Goal: Task Accomplishment & Management: Use online tool/utility

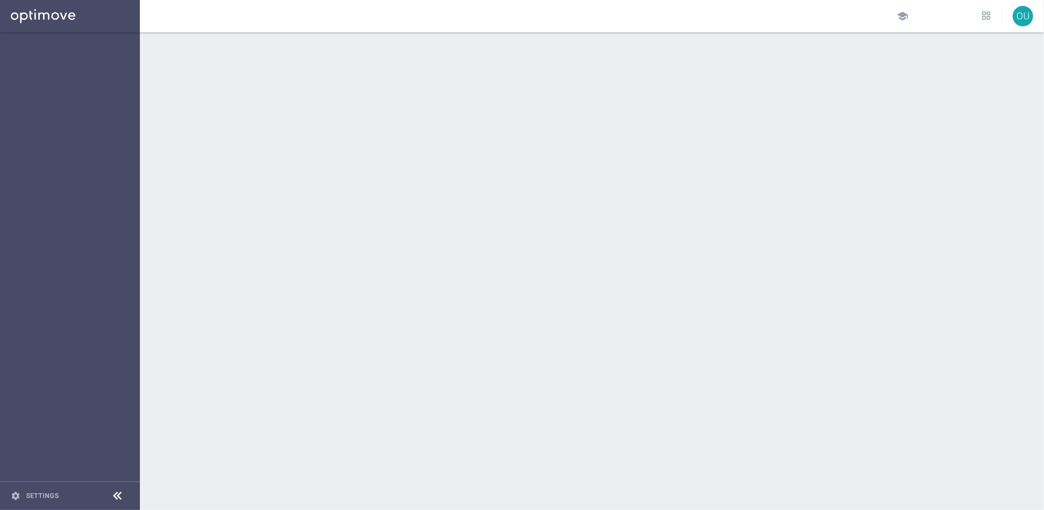
click at [111, 496] on icon at bounding box center [117, 495] width 13 height 13
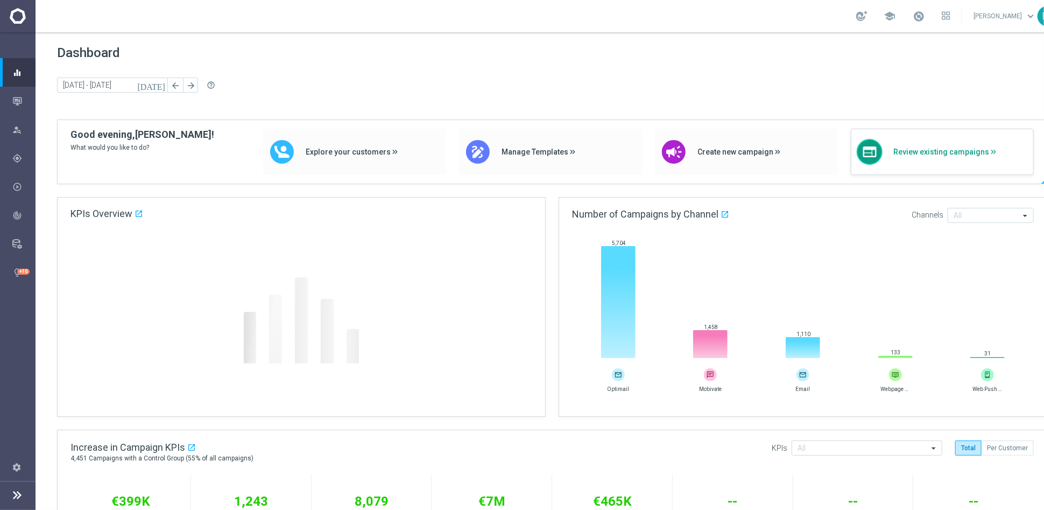
click at [909, 151] on span "Review existing campaigns" at bounding box center [961, 151] width 135 height 9
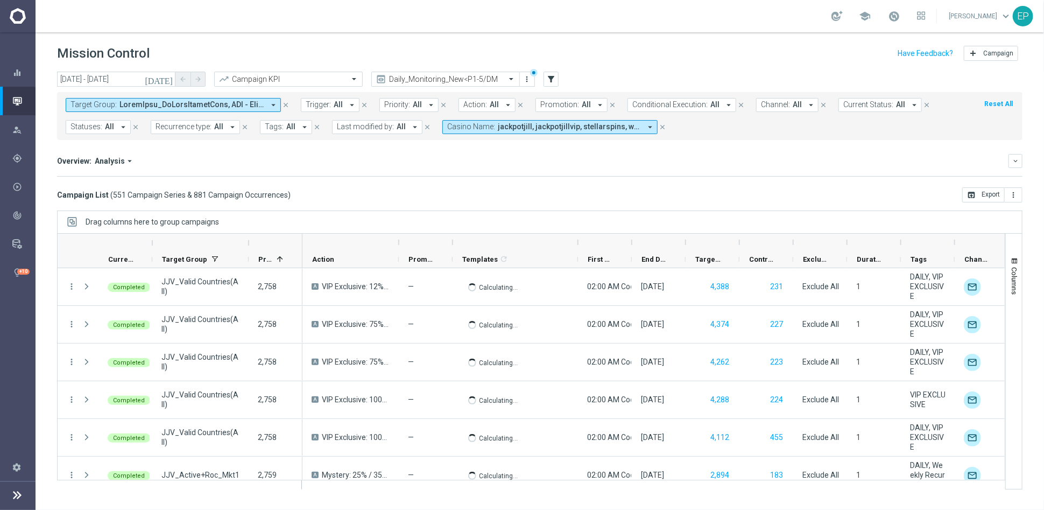
drag, startPoint x: 505, startPoint y: 244, endPoint x: 577, endPoint y: 244, distance: 71.6
click at [577, 244] on div at bounding box center [578, 242] width 4 height 17
click at [127, 74] on input "[DATE] - [DATE]" at bounding box center [116, 79] width 118 height 15
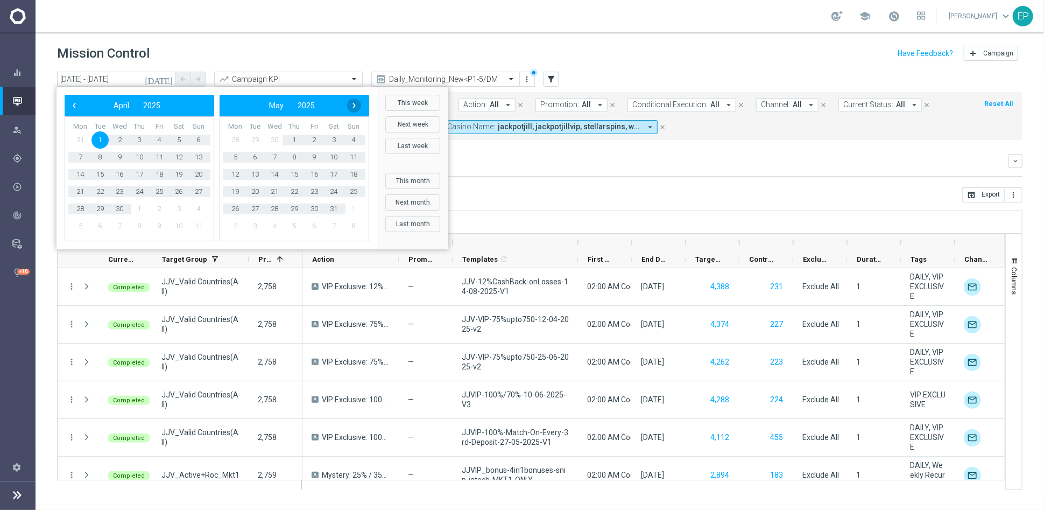
click at [352, 108] on span "›" at bounding box center [354, 106] width 14 height 14
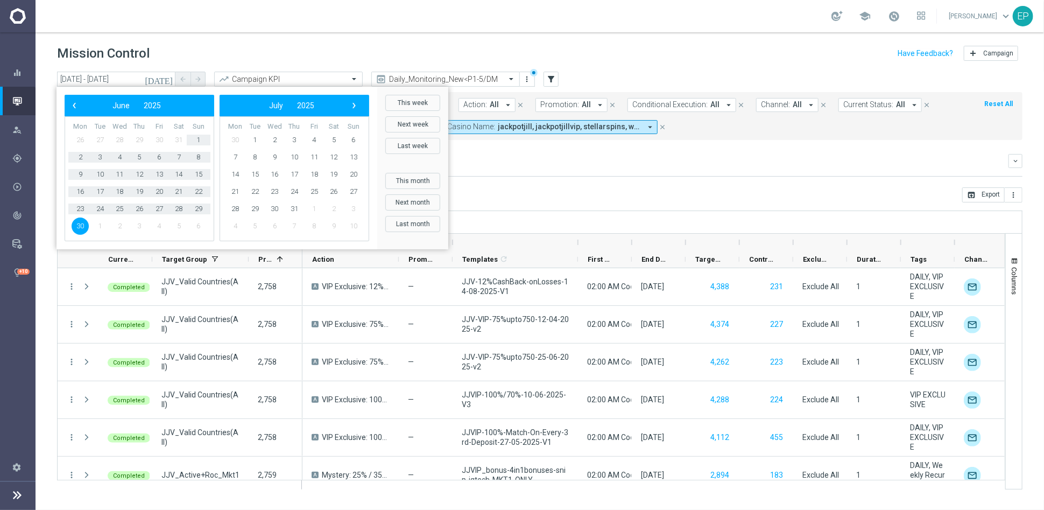
click at [352, 108] on span "›" at bounding box center [354, 106] width 14 height 14
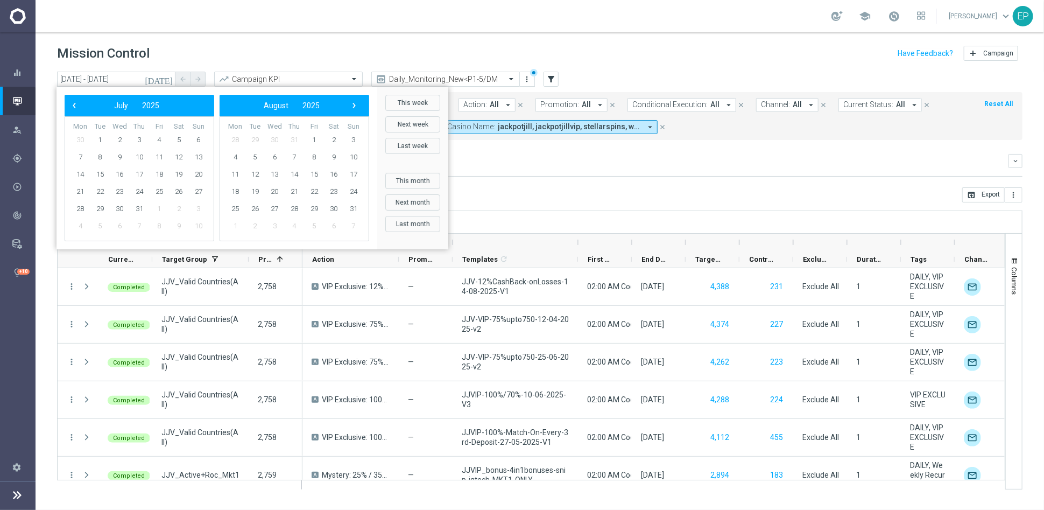
click at [352, 108] on span "›" at bounding box center [354, 106] width 14 height 14
click at [271, 138] on span "3" at bounding box center [274, 139] width 17 height 17
click at [117, 140] on span "3" at bounding box center [119, 139] width 17 height 17
type input "[DATE] - [DATE]"
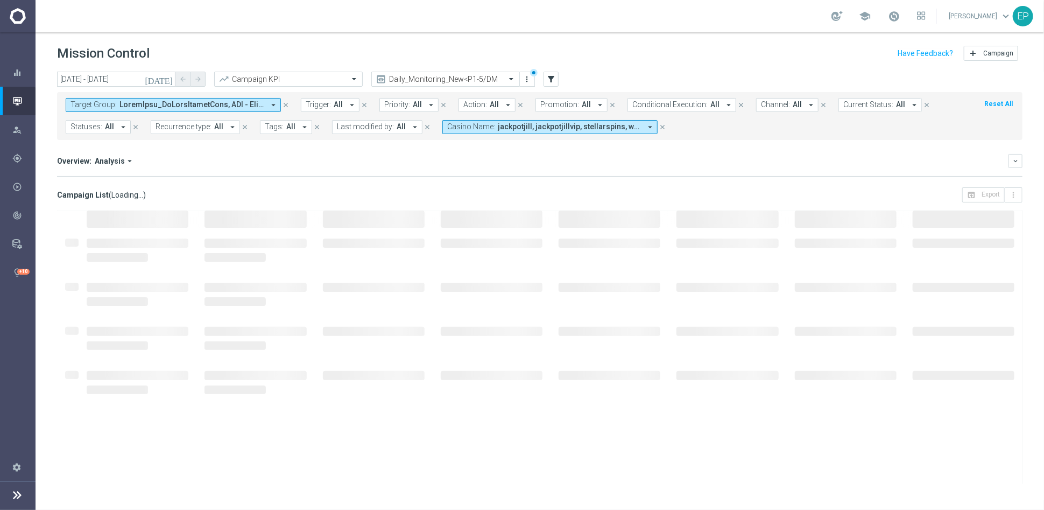
click at [550, 128] on span "jackpotjill, jackpotjillvip, stellarspins, wolfwinner" at bounding box center [569, 126] width 143 height 9
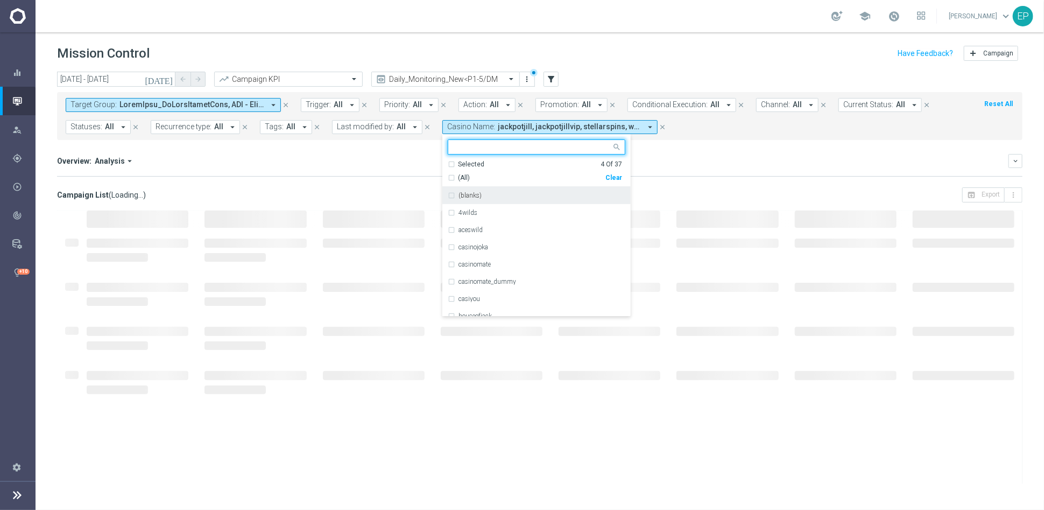
click at [0, 0] on div "Clear" at bounding box center [0, 0] width 0 height 0
click at [363, 173] on div "Overview: Analysis arrow_drop_down keyboard_arrow_down Increase In Total Deposi…" at bounding box center [540, 165] width 966 height 23
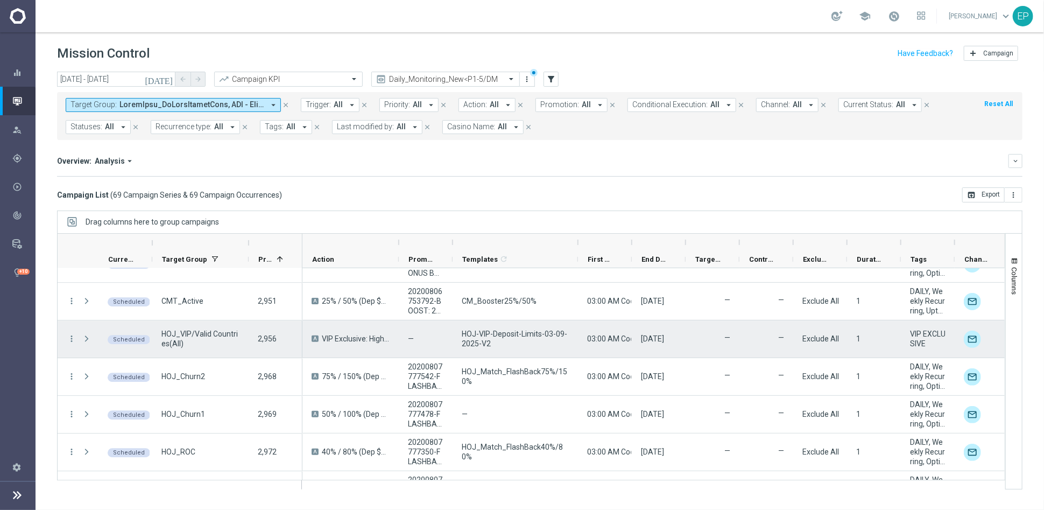
scroll to position [1854, 0]
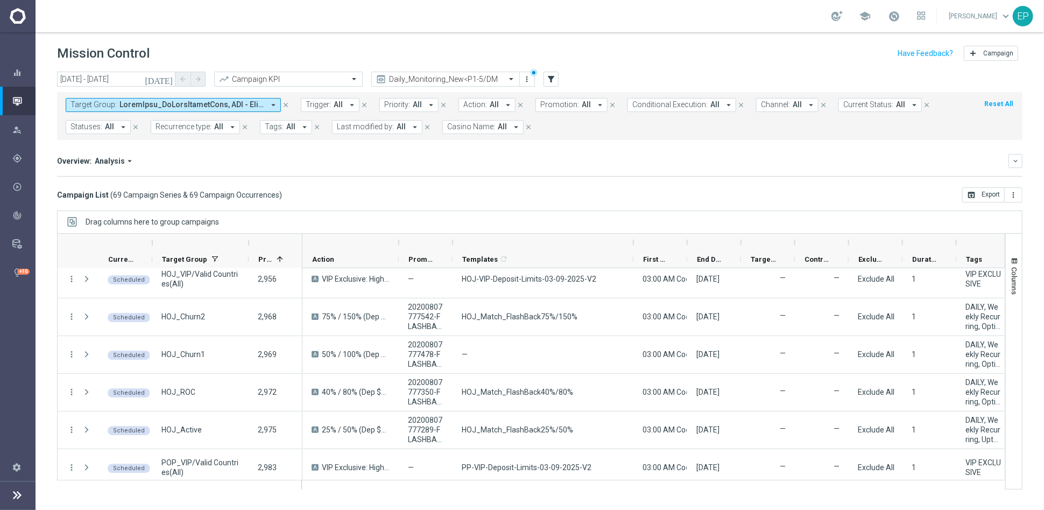
drag, startPoint x: 577, startPoint y: 244, endPoint x: 632, endPoint y: 243, distance: 55.5
click at [632, 243] on div at bounding box center [633, 242] width 4 height 17
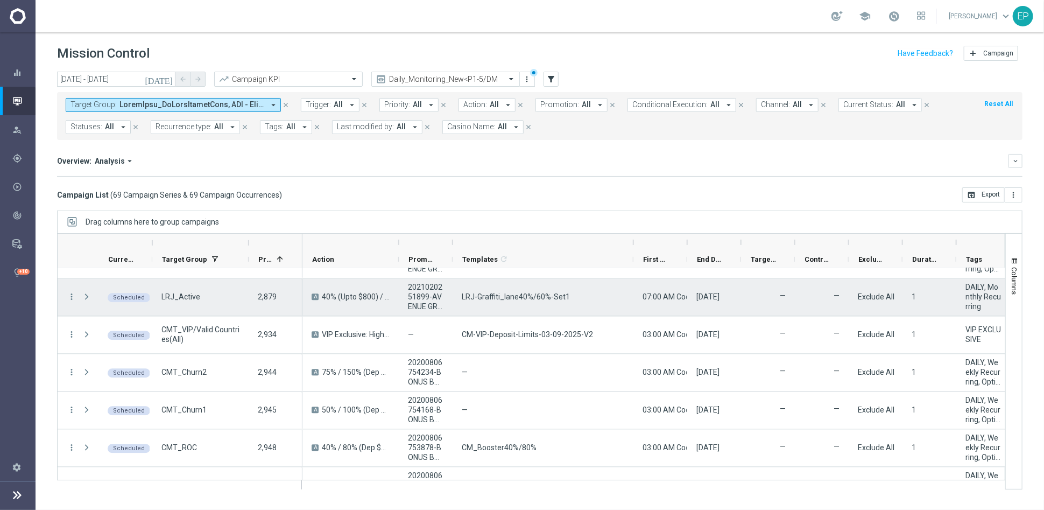
scroll to position [1550, 0]
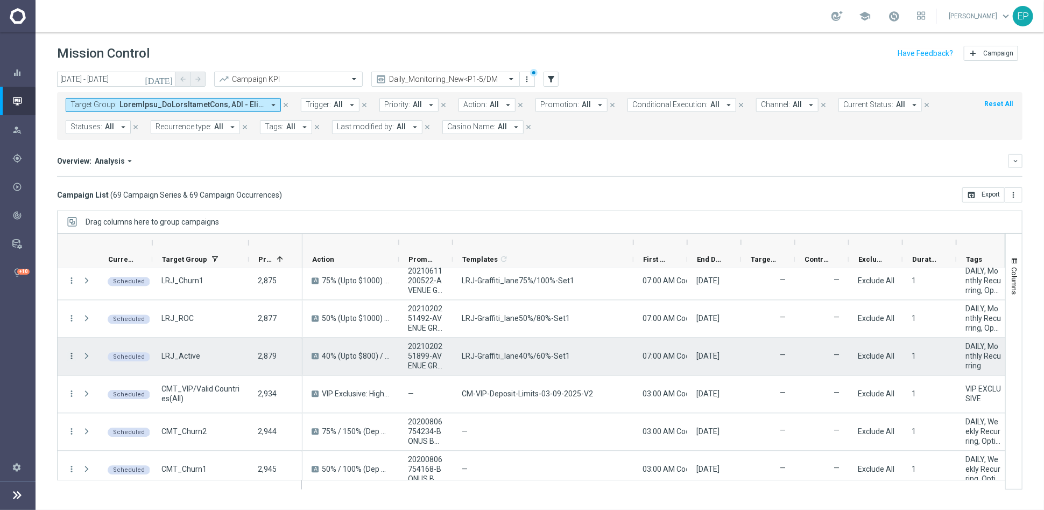
click at [72, 352] on icon "more_vert" at bounding box center [72, 357] width 10 height 10
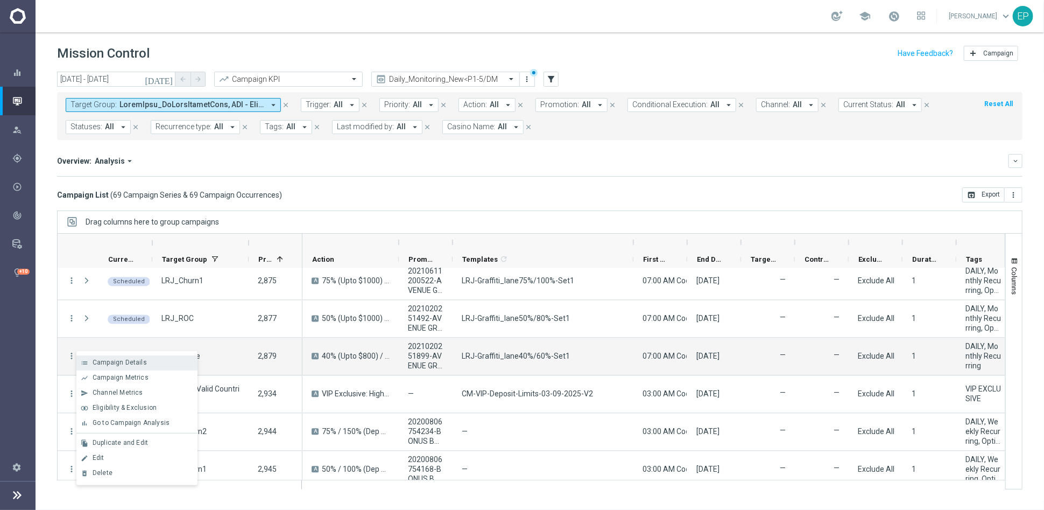
click at [111, 359] on span "Campaign Details" at bounding box center [120, 363] width 54 height 8
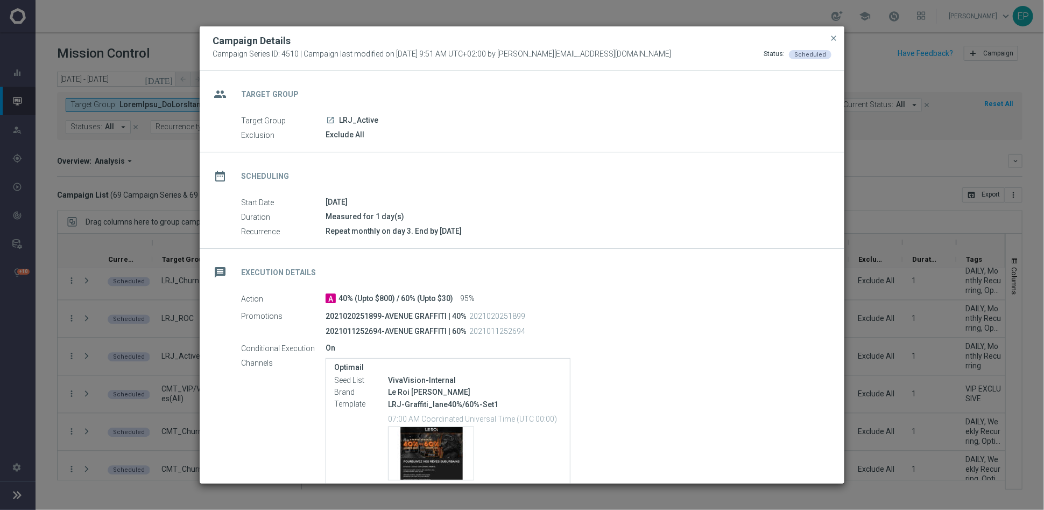
scroll to position [86, 0]
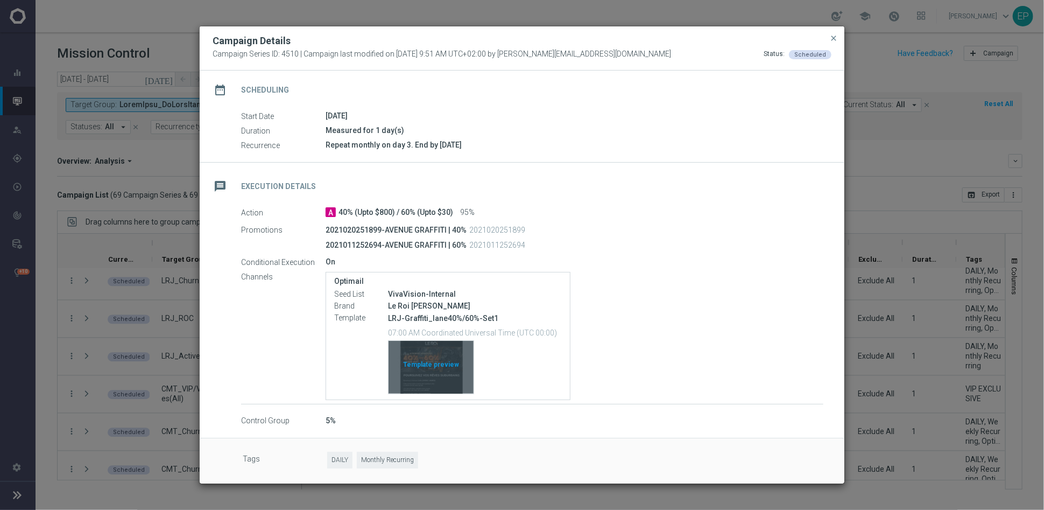
click at [439, 376] on div "Template preview" at bounding box center [431, 367] width 85 height 53
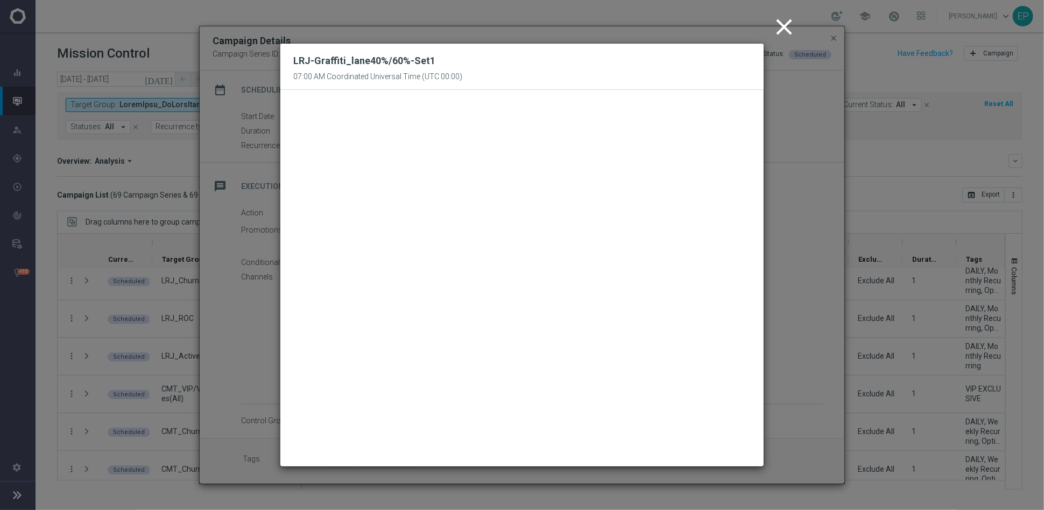
click at [787, 29] on icon "close" at bounding box center [784, 26] width 27 height 27
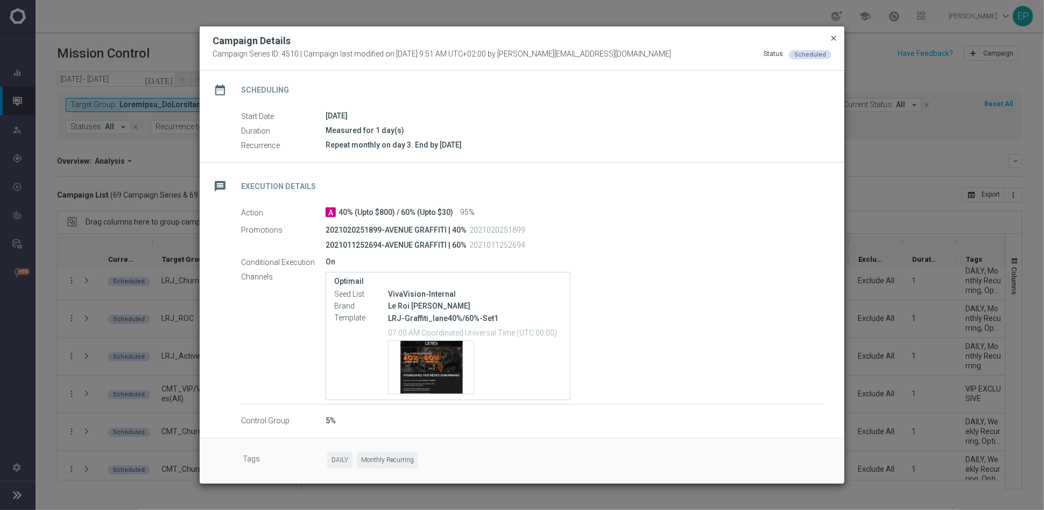
click at [831, 36] on span "close" at bounding box center [834, 38] width 9 height 9
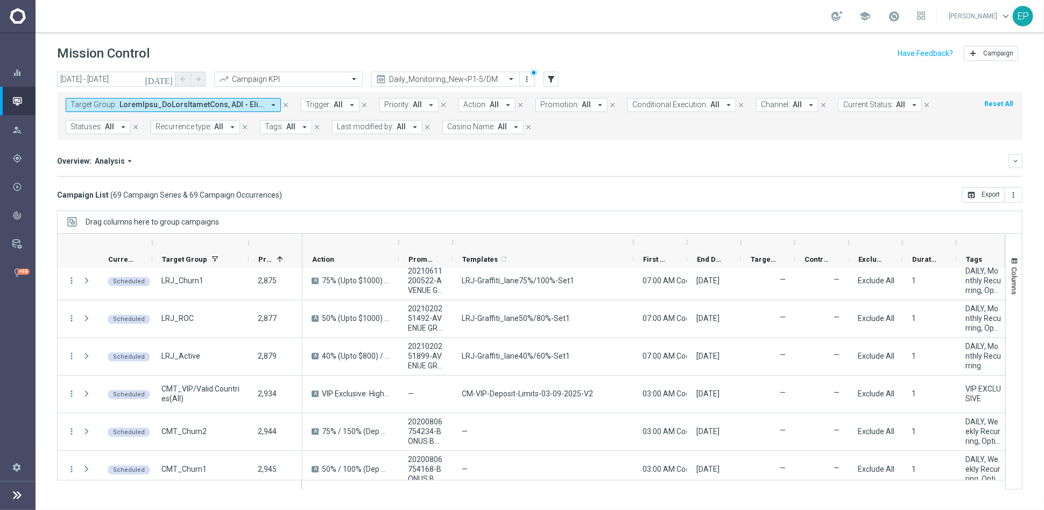
click at [867, 152] on mini-dashboard "Overview: Analysis arrow_drop_down keyboard_arrow_down Increase In Total Deposi…" at bounding box center [540, 163] width 966 height 47
